Goal: Task Accomplishment & Management: Manage account settings

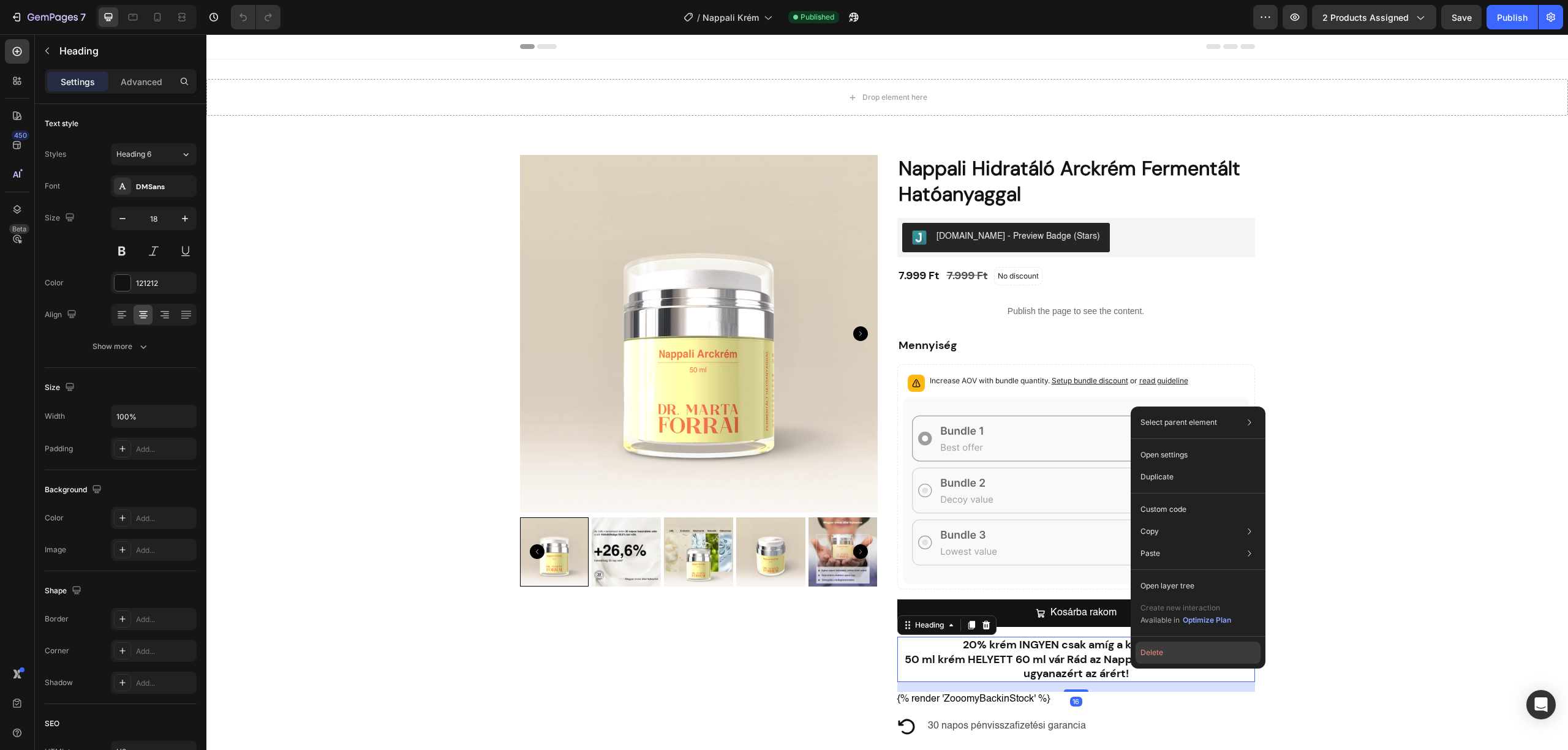
drag, startPoint x: 1177, startPoint y: 657, endPoint x: 975, endPoint y: 623, distance: 204.8
click at [1177, 657] on button "Delete" at bounding box center [1198, 653] width 125 height 22
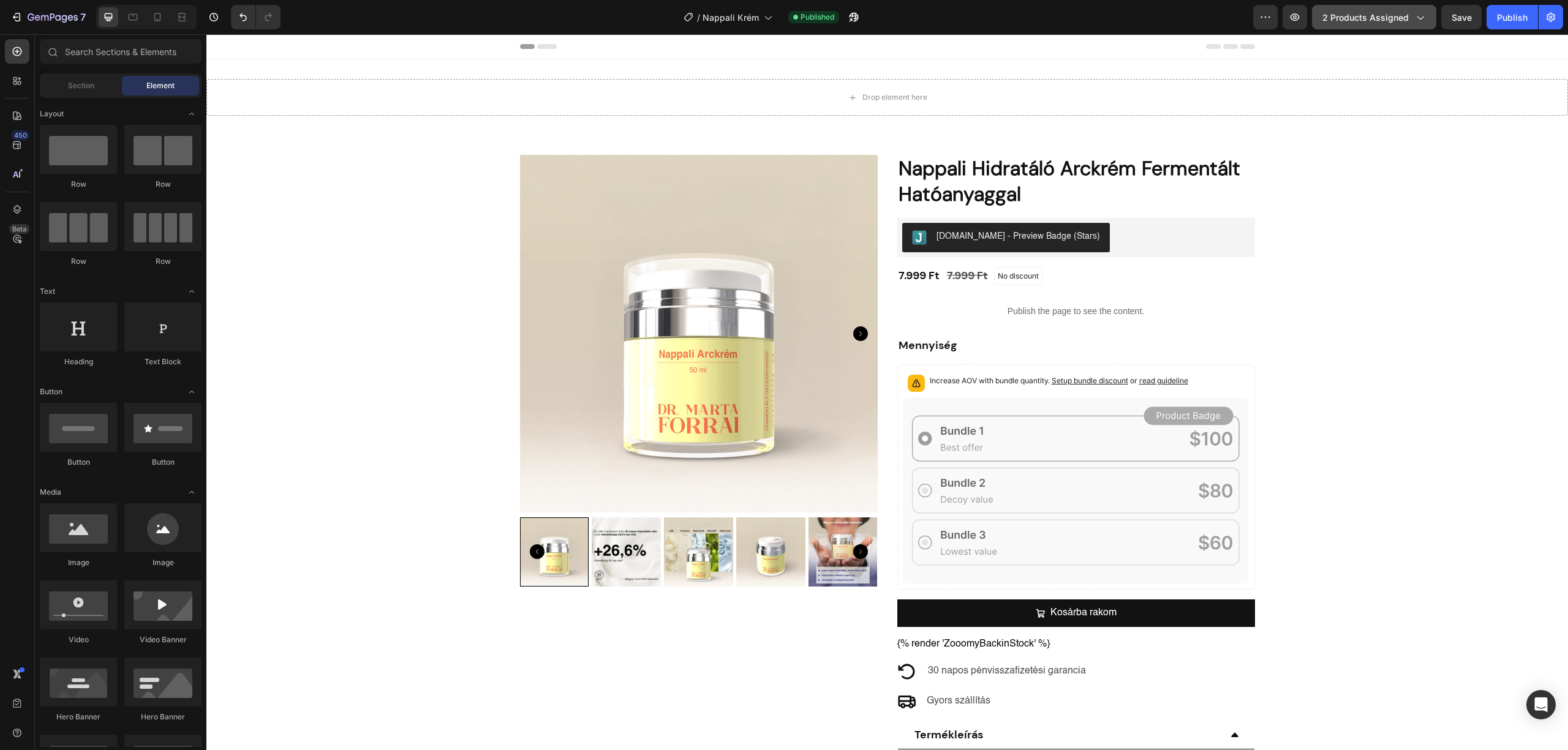
click at [1346, 28] on button "2 products assigned" at bounding box center [1374, 16] width 124 height 24
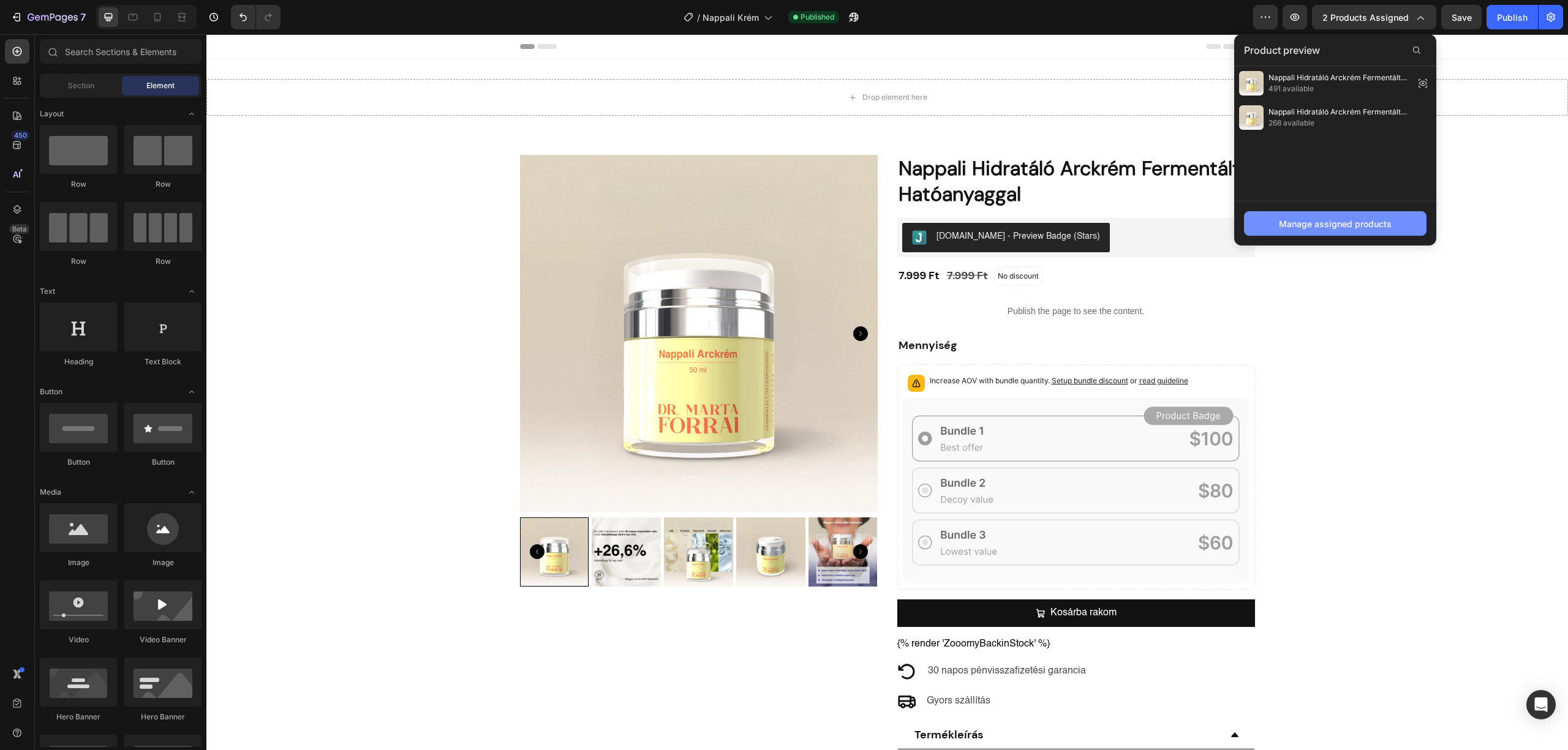
click at [1338, 227] on div "Manage assigned products" at bounding box center [1335, 224] width 112 height 13
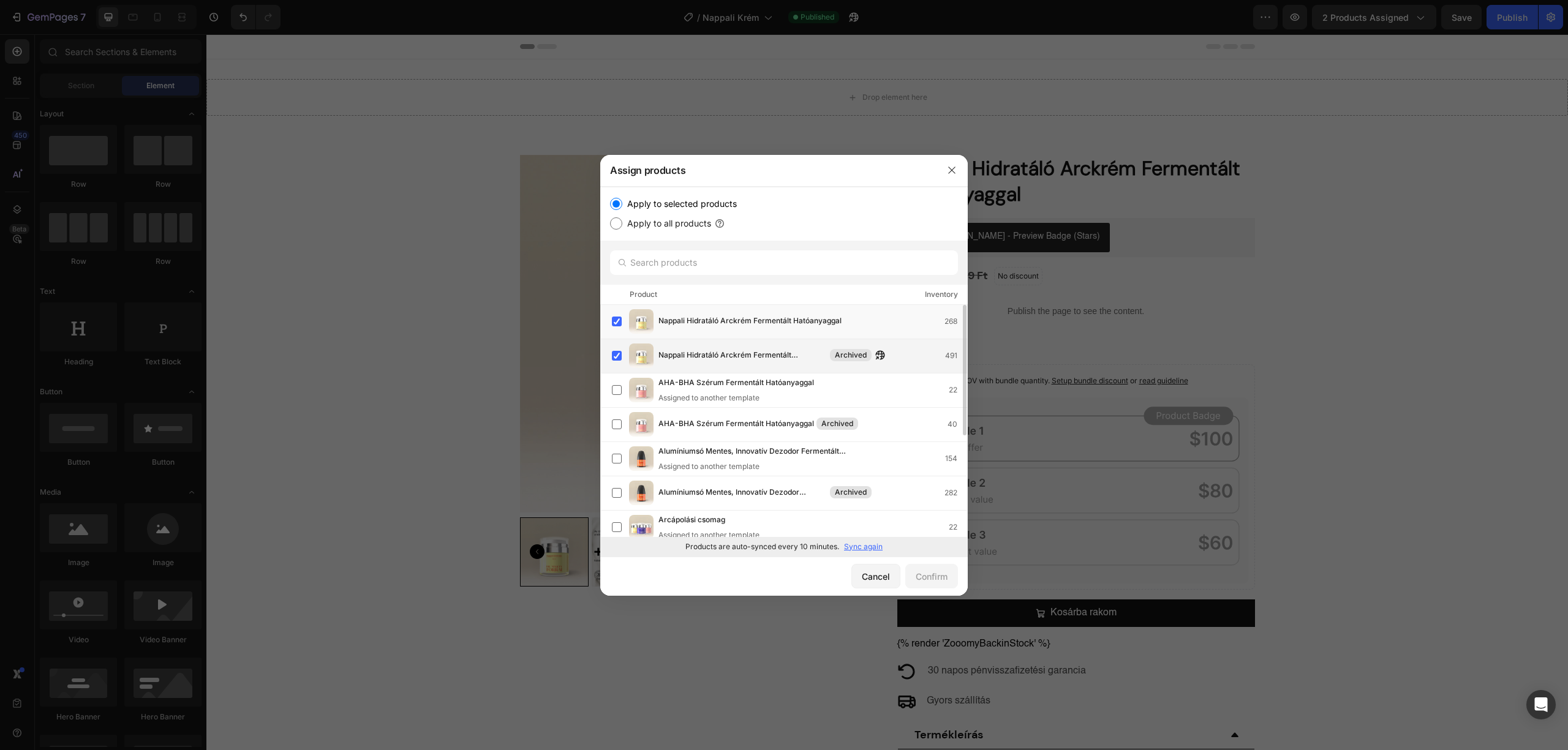
click at [895, 350] on div "Nappali Hidratáló Arckrém Fermentált Hatóanyaggal Archived 491" at bounding box center [812, 356] width 308 height 13
click at [936, 576] on div "Confirm" at bounding box center [931, 576] width 32 height 13
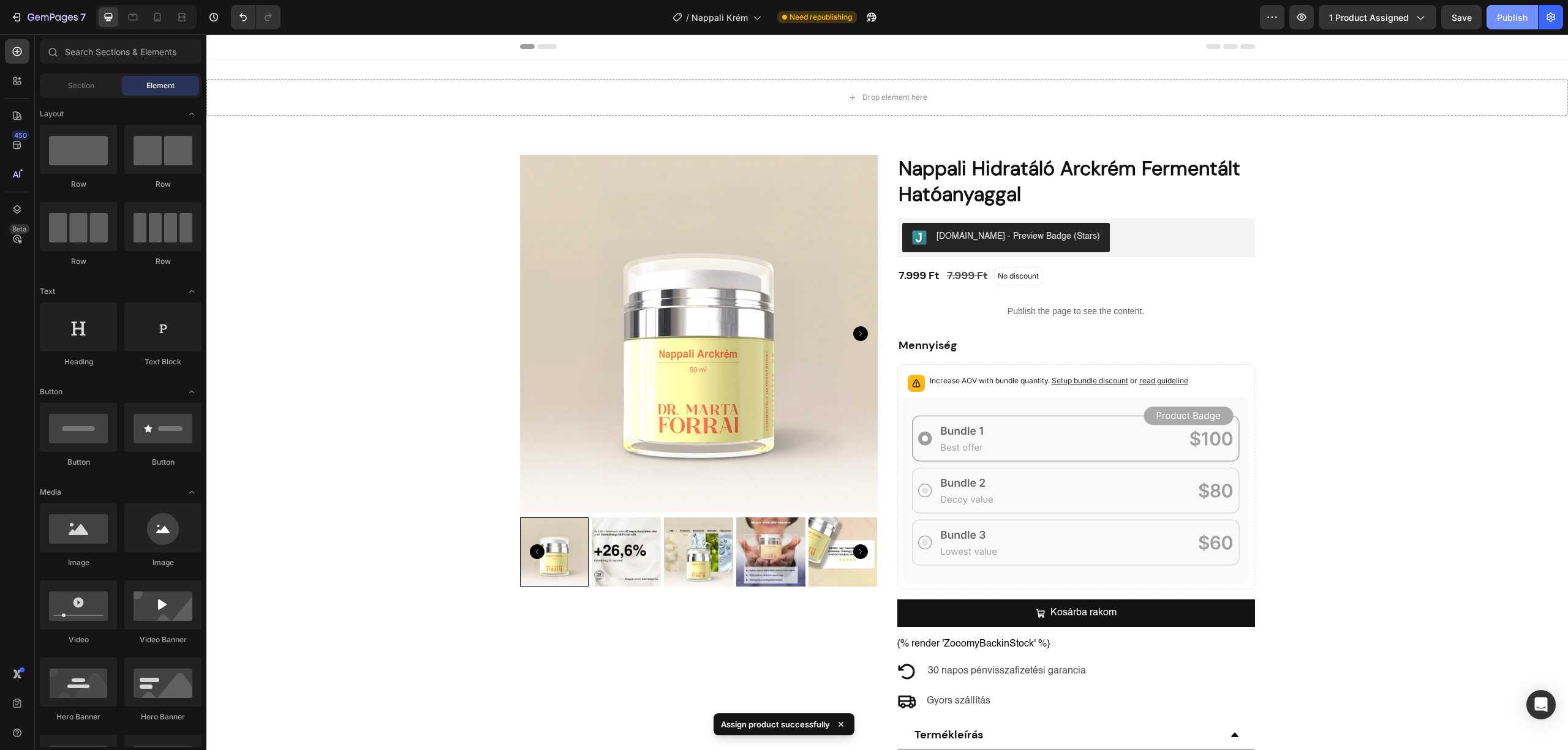
click at [1511, 20] on div "Publish" at bounding box center [1512, 18] width 31 height 13
click at [1304, 11] on icon "button" at bounding box center [1301, 17] width 12 height 12
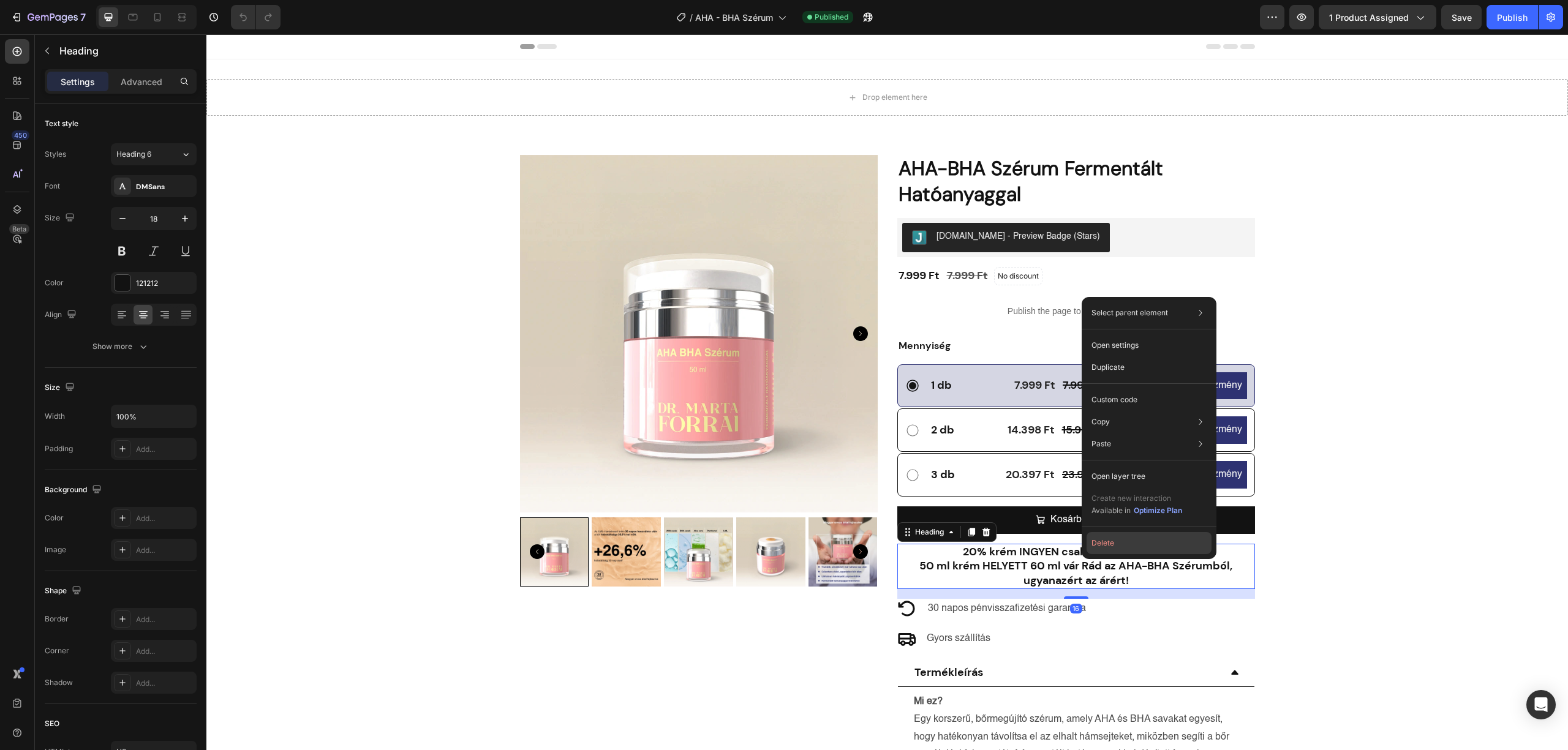
drag, startPoint x: 1105, startPoint y: 547, endPoint x: 892, endPoint y: 233, distance: 379.4
click at [1105, 547] on button "Delete" at bounding box center [1149, 543] width 125 height 22
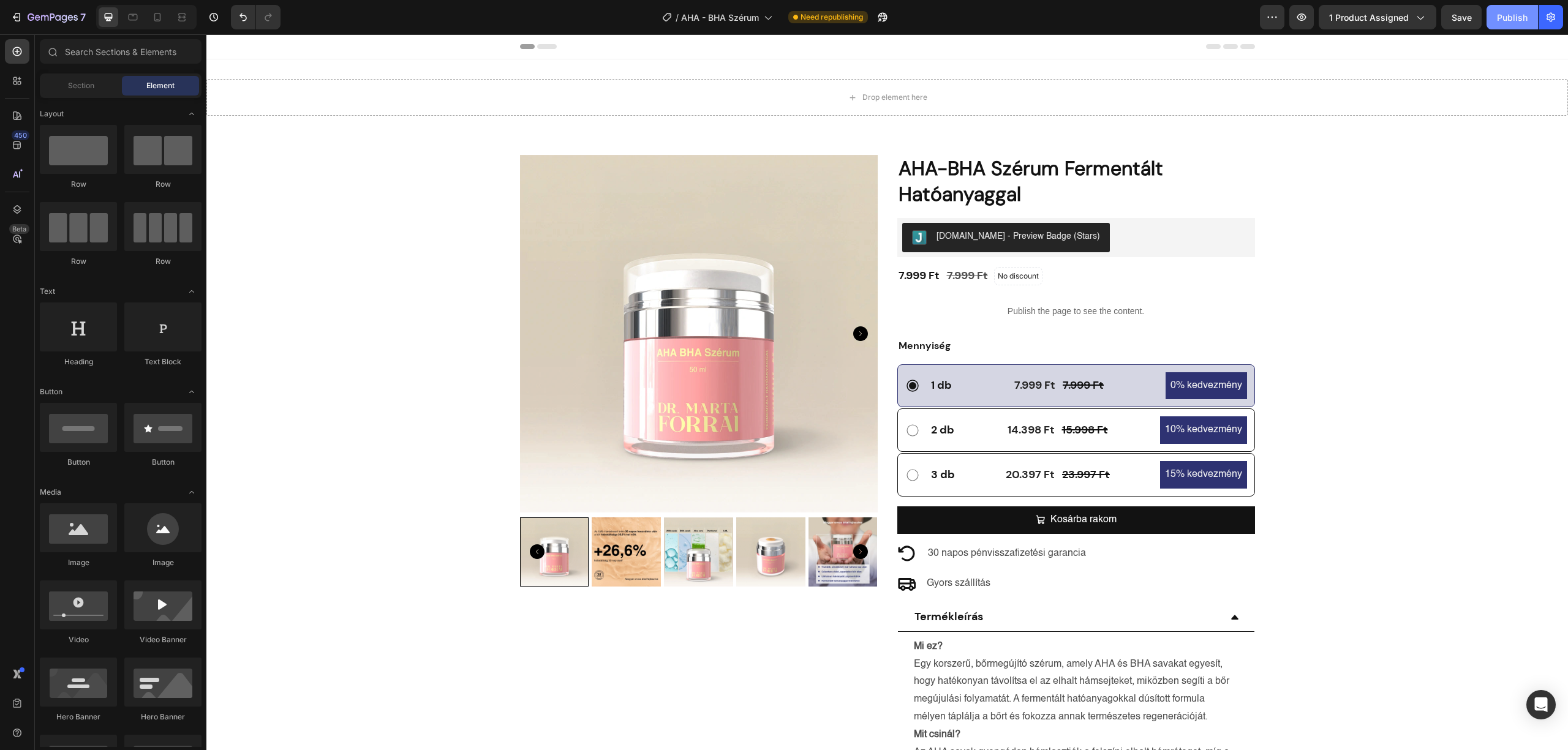
click at [1509, 17] on div "Publish" at bounding box center [1512, 18] width 31 height 13
click at [1509, 18] on div "Publish" at bounding box center [1512, 18] width 31 height 13
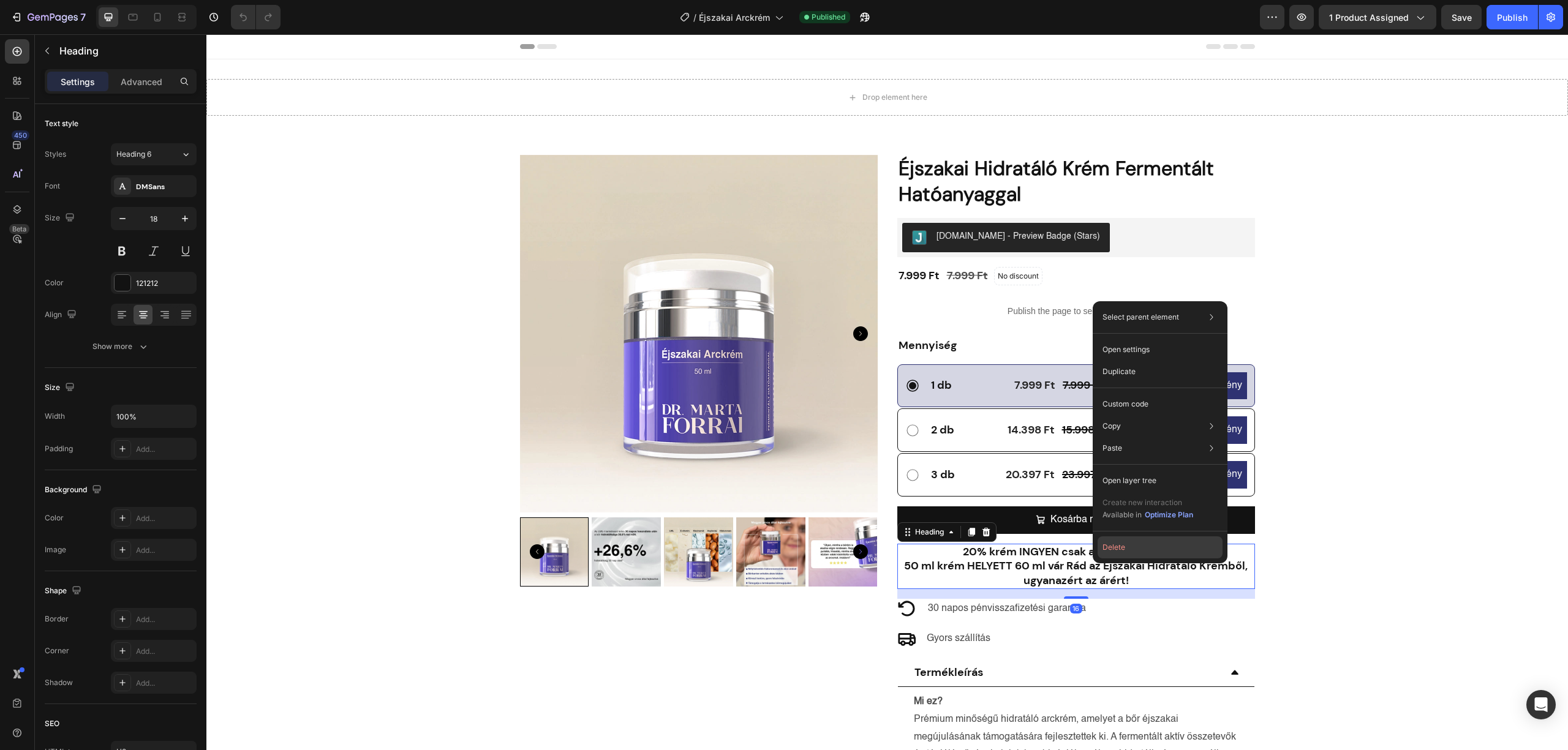
click at [1104, 548] on button "Delete" at bounding box center [1160, 548] width 125 height 22
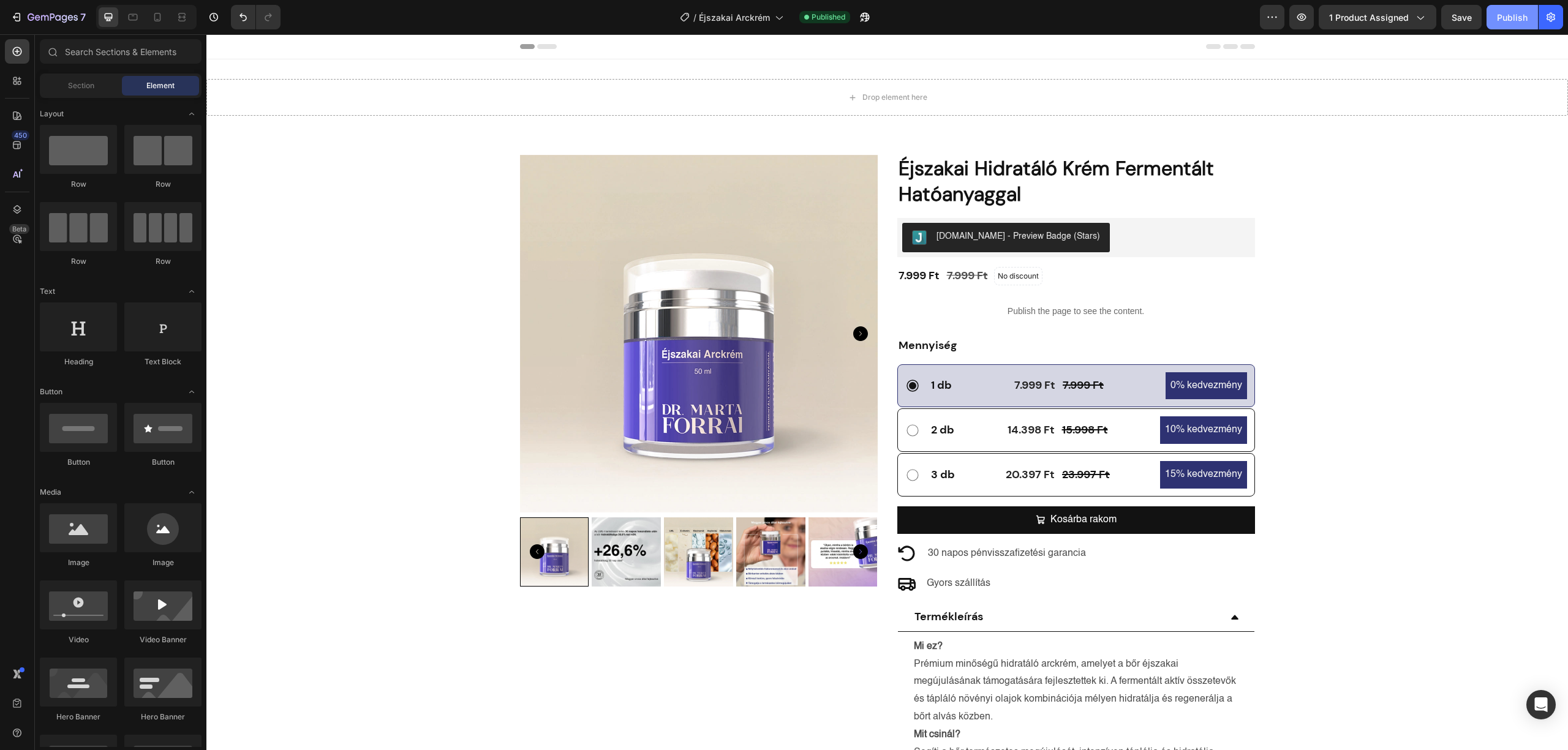
click at [1520, 14] on div "Publish" at bounding box center [1512, 18] width 31 height 13
